Goal: Navigation & Orientation: Find specific page/section

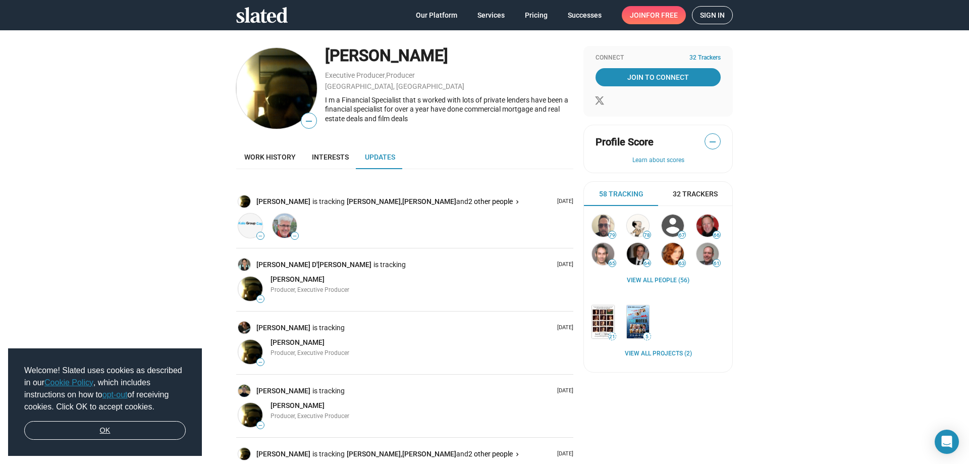
click at [130, 425] on link "OK" at bounding box center [105, 430] width 162 height 19
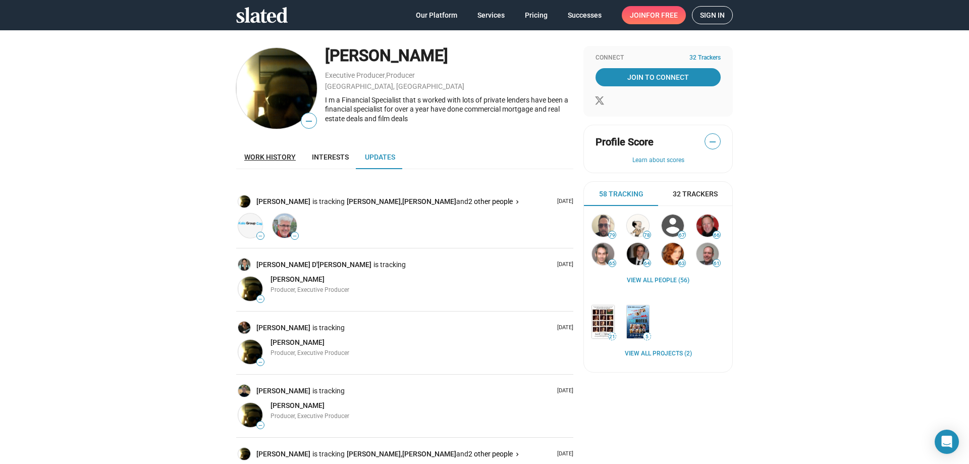
click at [254, 153] on span "Work history" at bounding box center [269, 157] width 51 height 8
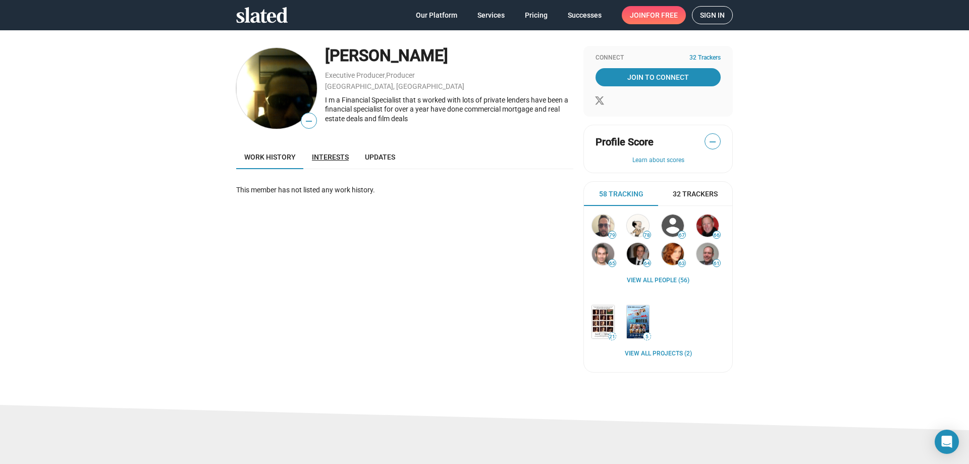
click at [315, 157] on span "Interests" at bounding box center [330, 157] width 37 height 8
